Goal: Check status: Check status

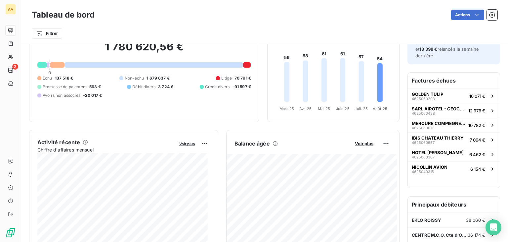
scroll to position [6, 0]
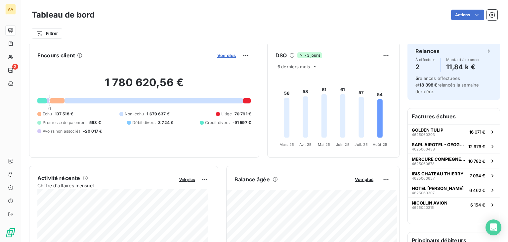
click at [225, 55] on span "Voir plus" at bounding box center [226, 55] width 19 height 5
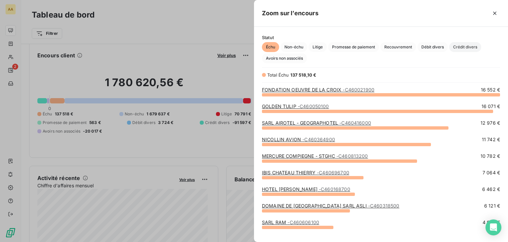
scroll to position [142, 249]
click at [469, 48] on span "Crédit divers" at bounding box center [465, 47] width 32 height 10
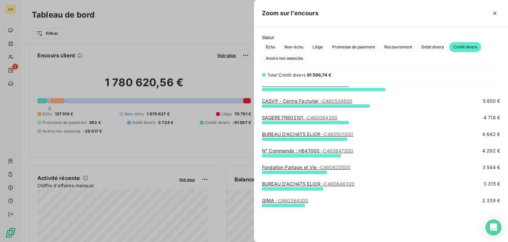
scroll to position [0, 0]
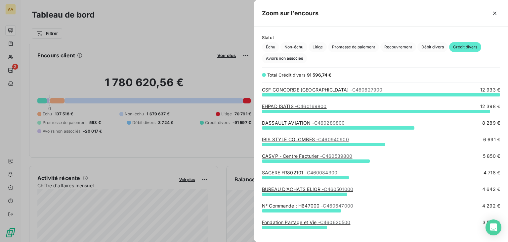
click at [315, 106] on span "- C460169800" at bounding box center [311, 106] width 32 height 6
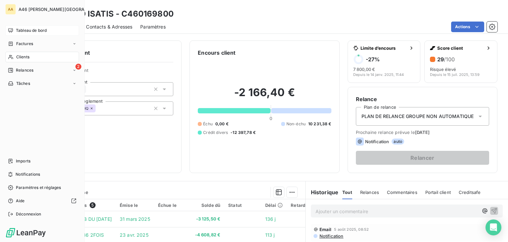
click at [45, 29] on span "Tableau de bord" at bounding box center [31, 30] width 31 height 6
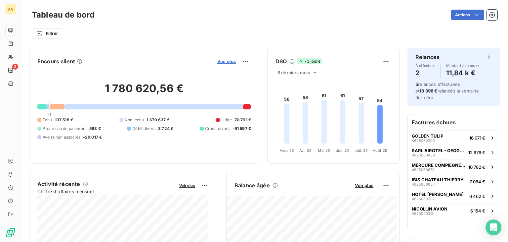
click at [228, 62] on span "Voir plus" at bounding box center [226, 61] width 19 height 5
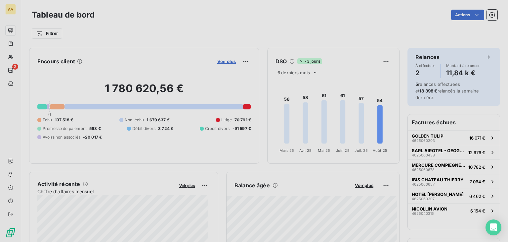
scroll to position [5, 5]
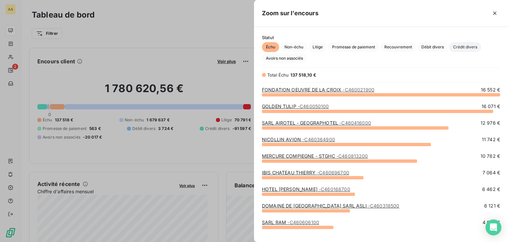
click at [465, 45] on span "Crédit divers" at bounding box center [465, 47] width 32 height 10
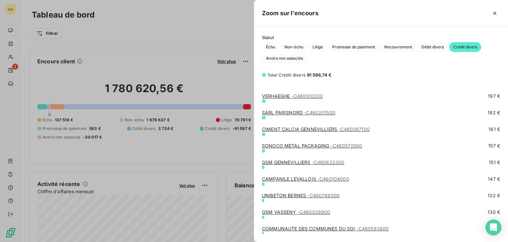
scroll to position [572, 0]
click at [443, 45] on span "Débit divers" at bounding box center [432, 47] width 30 height 10
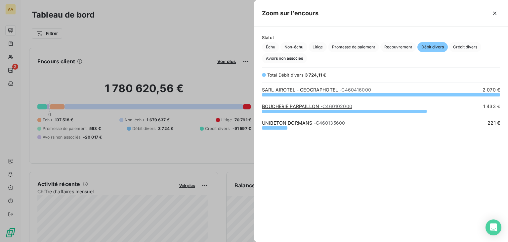
scroll to position [142, 249]
click at [397, 49] on span "Recouvrement" at bounding box center [398, 47] width 36 height 10
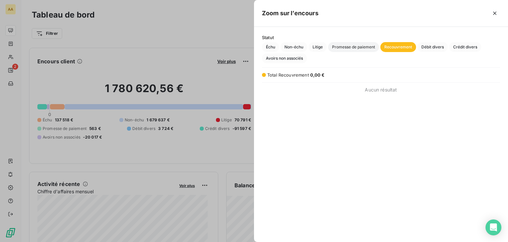
click at [350, 48] on span "Promesse de paiement" at bounding box center [353, 47] width 51 height 10
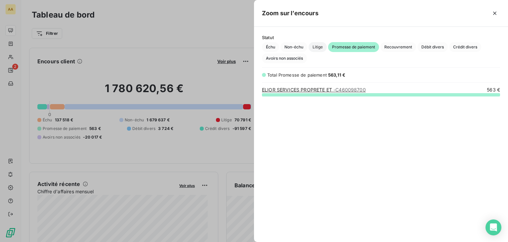
click at [318, 44] on span "Litige" at bounding box center [318, 47] width 18 height 10
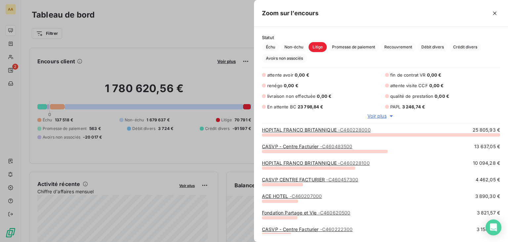
scroll to position [0, 0]
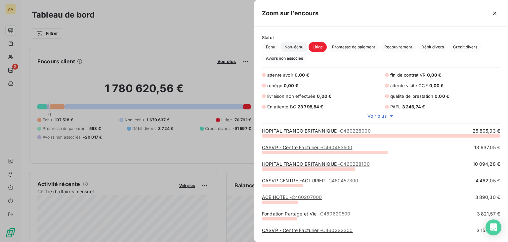
click at [290, 48] on span "Non-échu" at bounding box center [294, 47] width 27 height 10
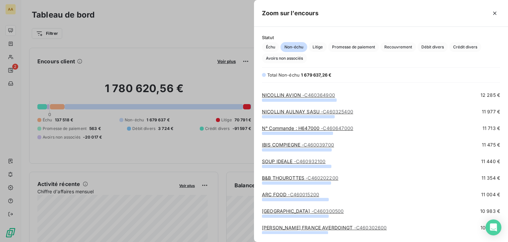
scroll to position [629, 0]
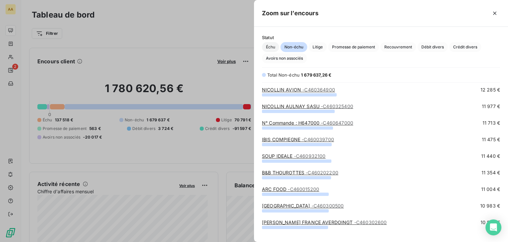
click at [273, 45] on span "Échu" at bounding box center [270, 47] width 17 height 10
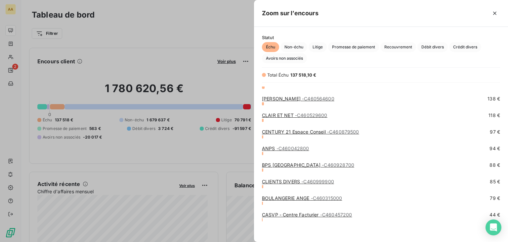
scroll to position [688, 0]
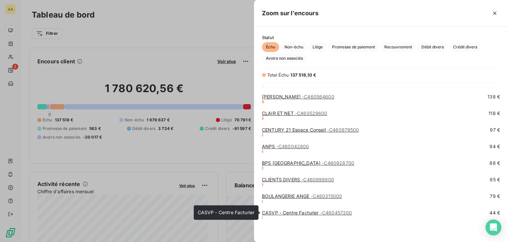
click at [302, 213] on link "CASVP - Centre Facturier - C460457200" at bounding box center [307, 212] width 90 height 6
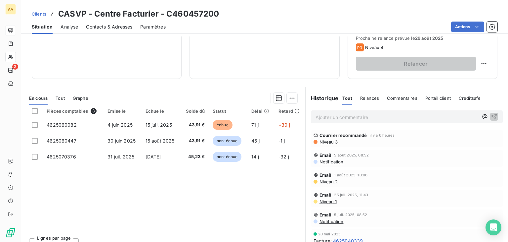
scroll to position [99, 0]
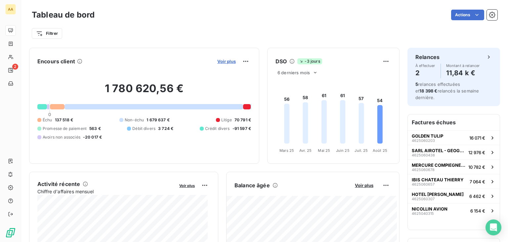
click at [218, 62] on span "Voir plus" at bounding box center [226, 61] width 19 height 5
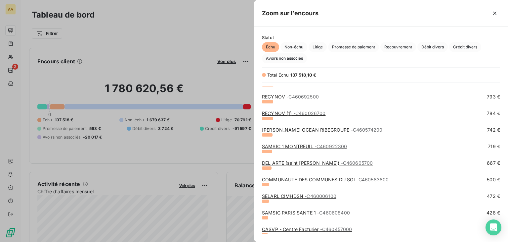
scroll to position [390, 0]
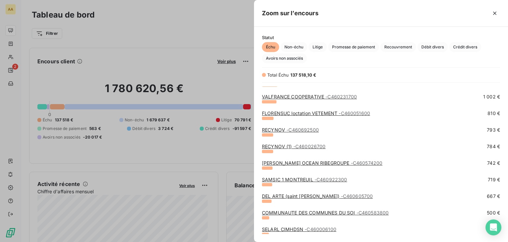
click at [323, 162] on link "[PERSON_NAME] OCEAN RIBEGROUPE - C460574200" at bounding box center [322, 163] width 120 height 6
